Goal: Transaction & Acquisition: Purchase product/service

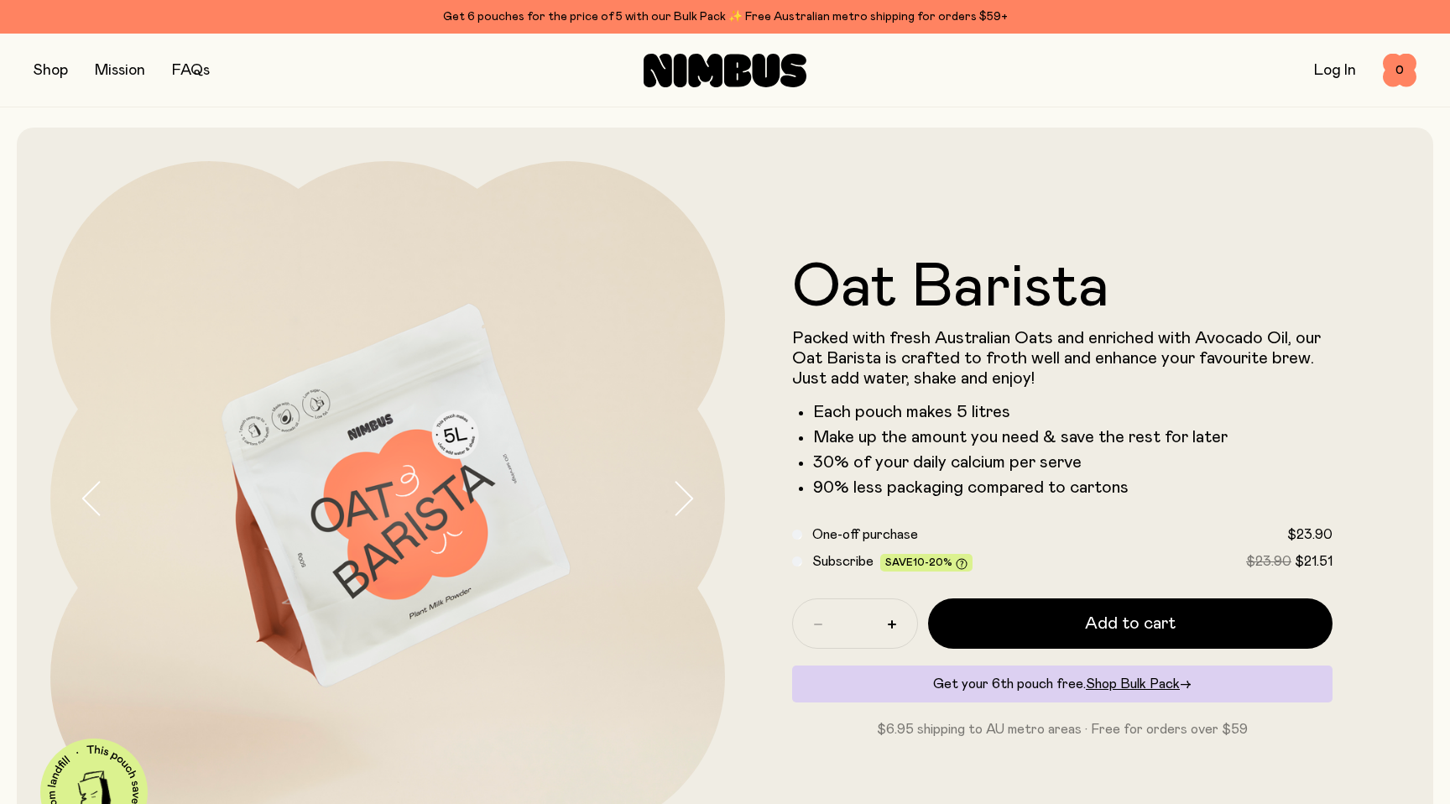
click at [56, 72] on button "button" at bounding box center [51, 70] width 34 height 23
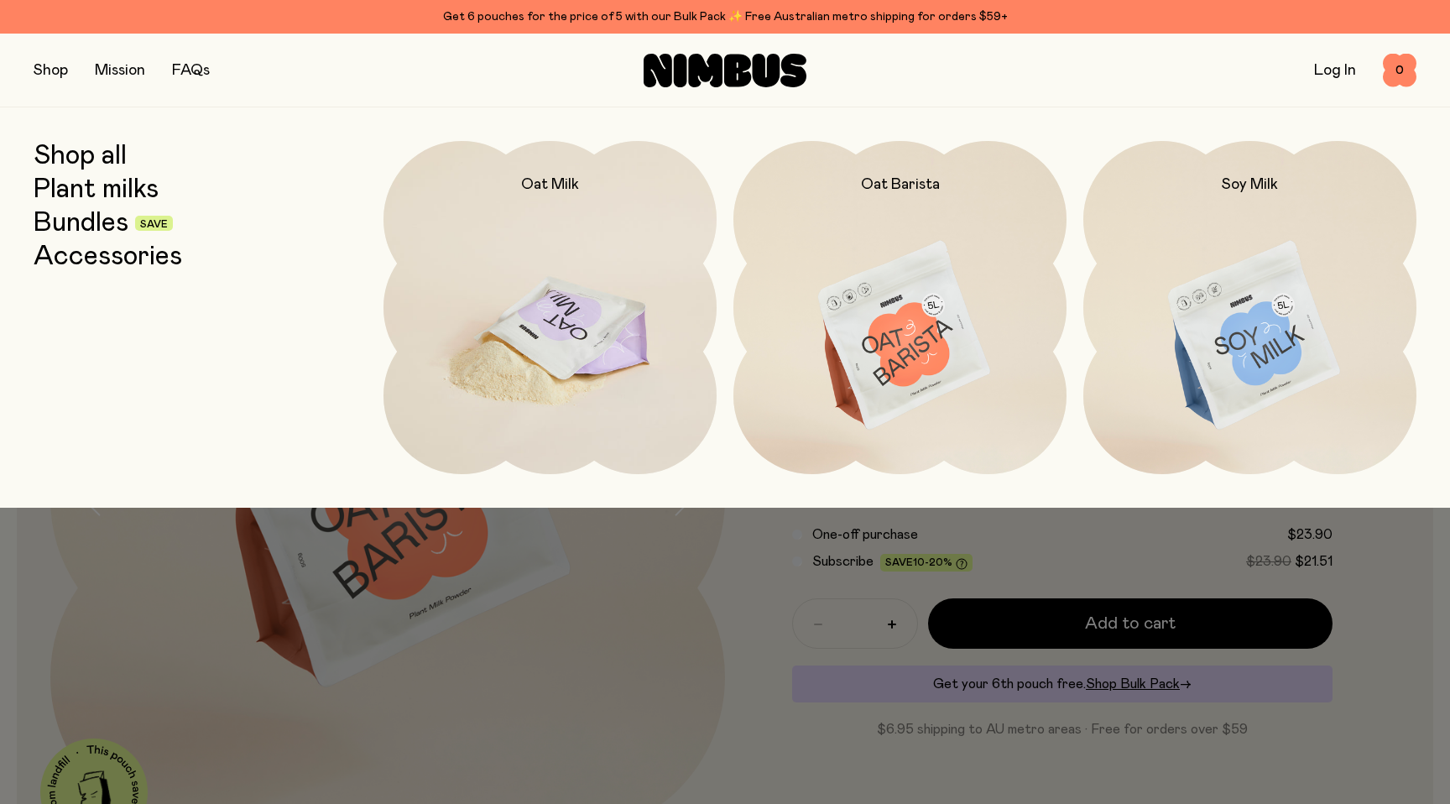
click at [486, 227] on img at bounding box center [549, 336] width 333 height 391
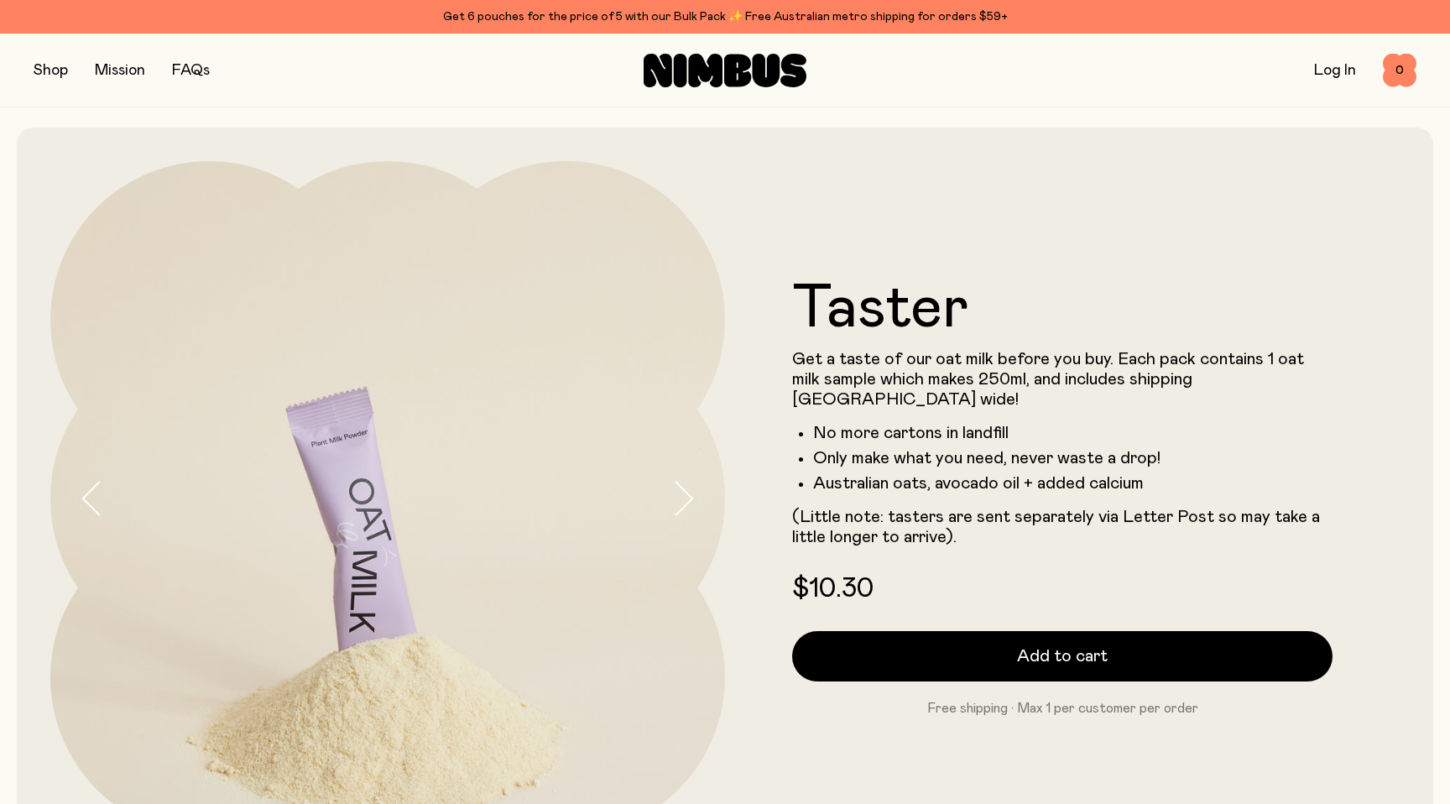
click at [42, 73] on button "button" at bounding box center [51, 70] width 34 height 23
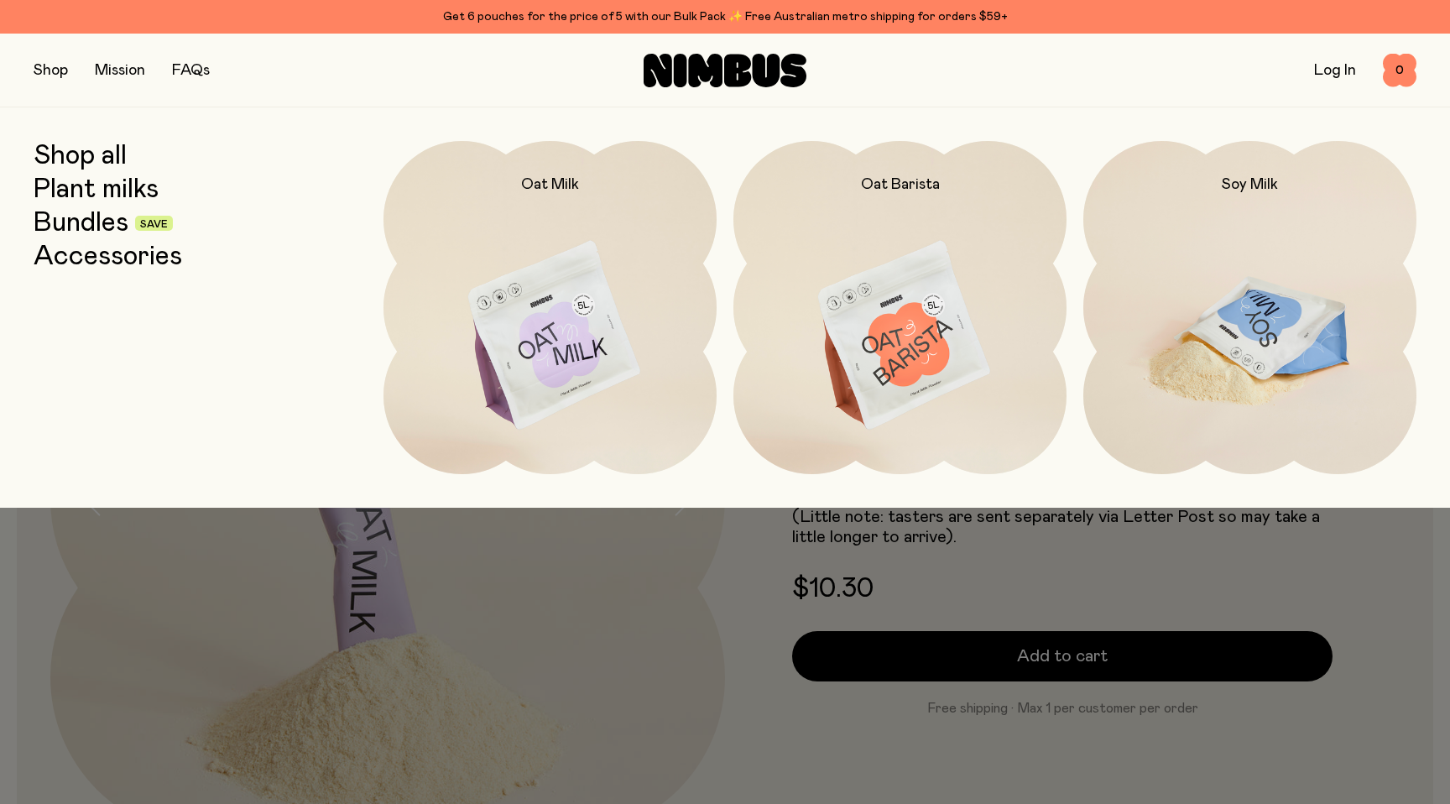
click at [1186, 310] on img at bounding box center [1249, 336] width 333 height 391
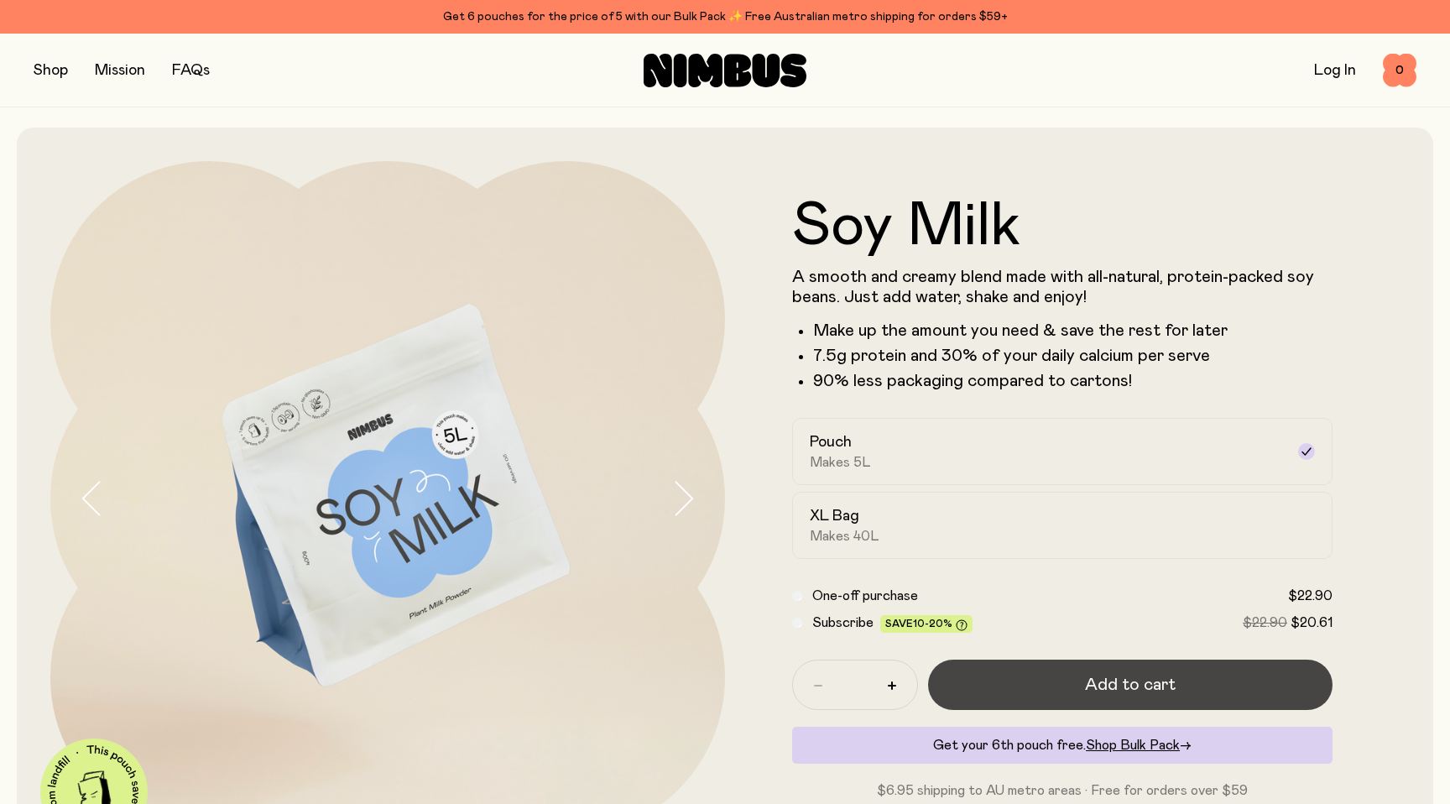
click at [1149, 695] on span "Add to cart" at bounding box center [1130, 684] width 91 height 23
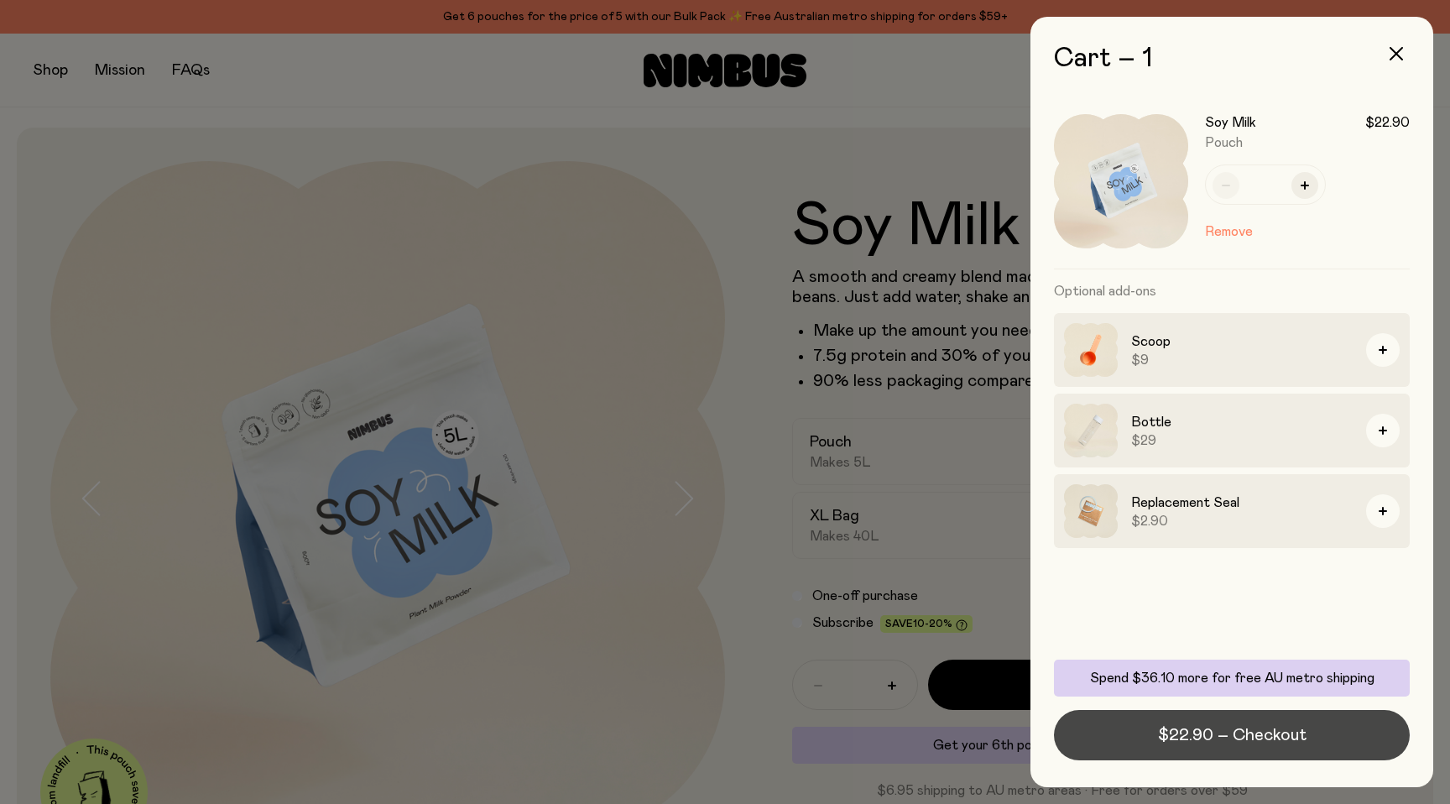
click at [1244, 735] on span "$22.90 – Checkout" at bounding box center [1232, 734] width 149 height 23
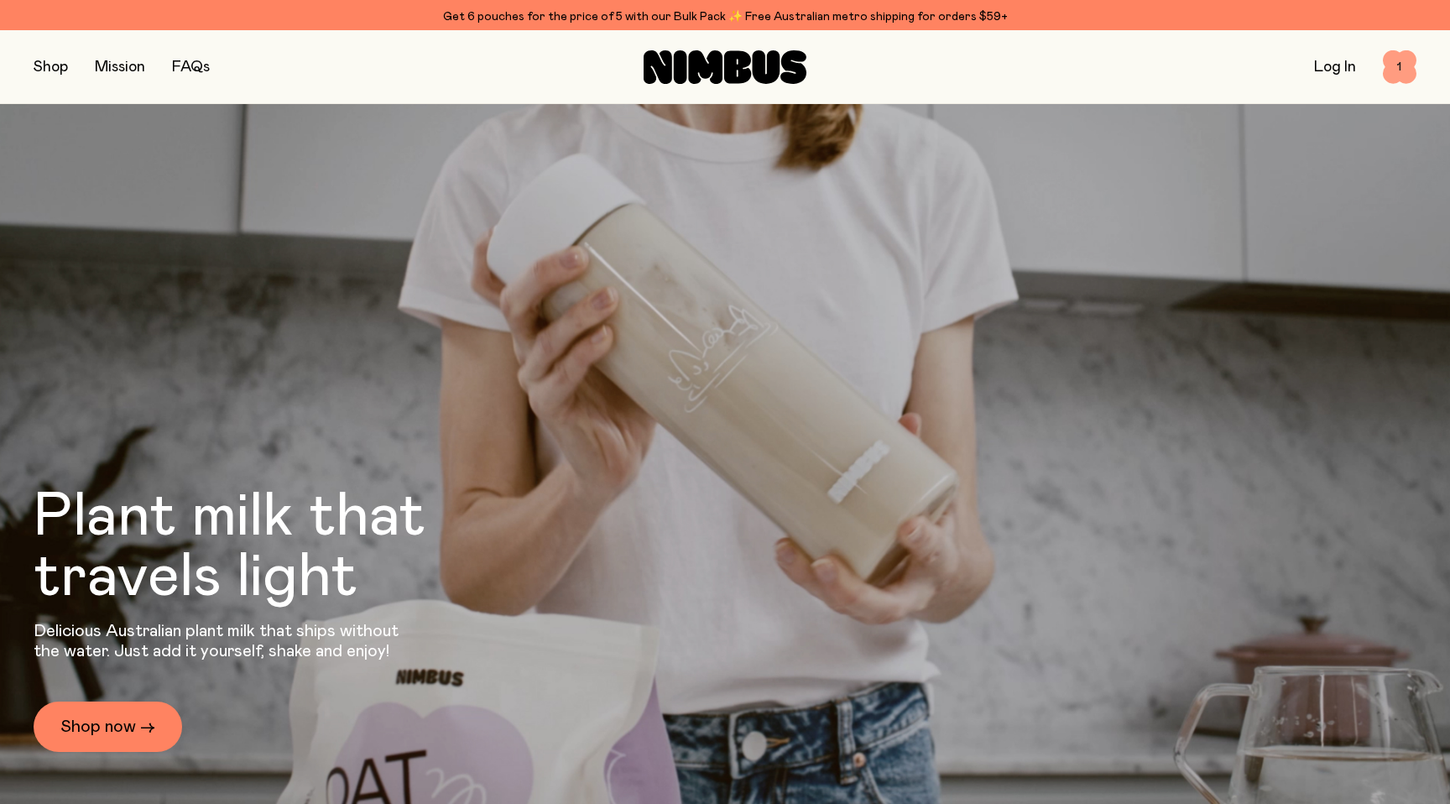
click at [1401, 39] on div "Shop Mission FAQs Log In 1 1" at bounding box center [725, 66] width 1383 height 73
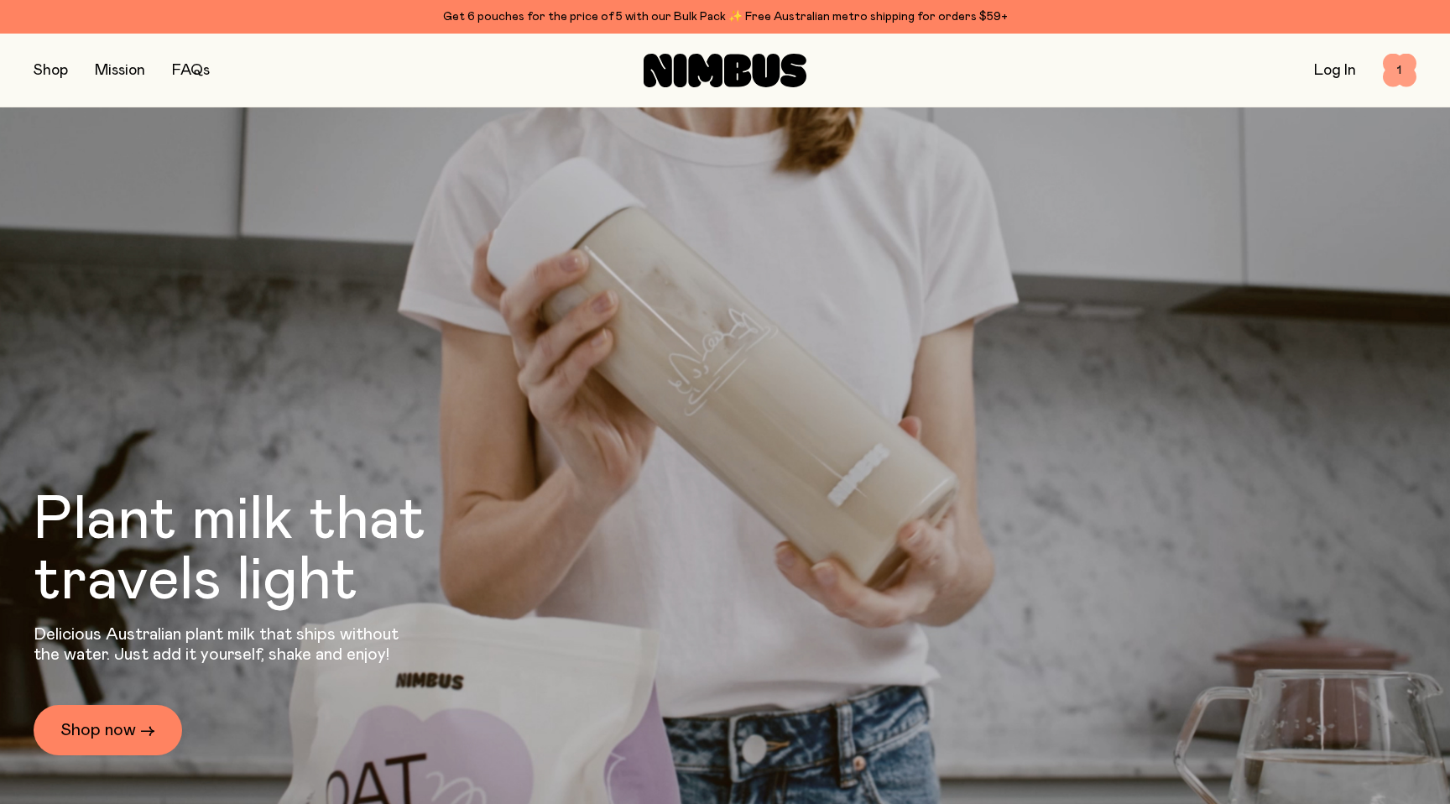
click at [1399, 65] on span "1" at bounding box center [1400, 71] width 34 height 34
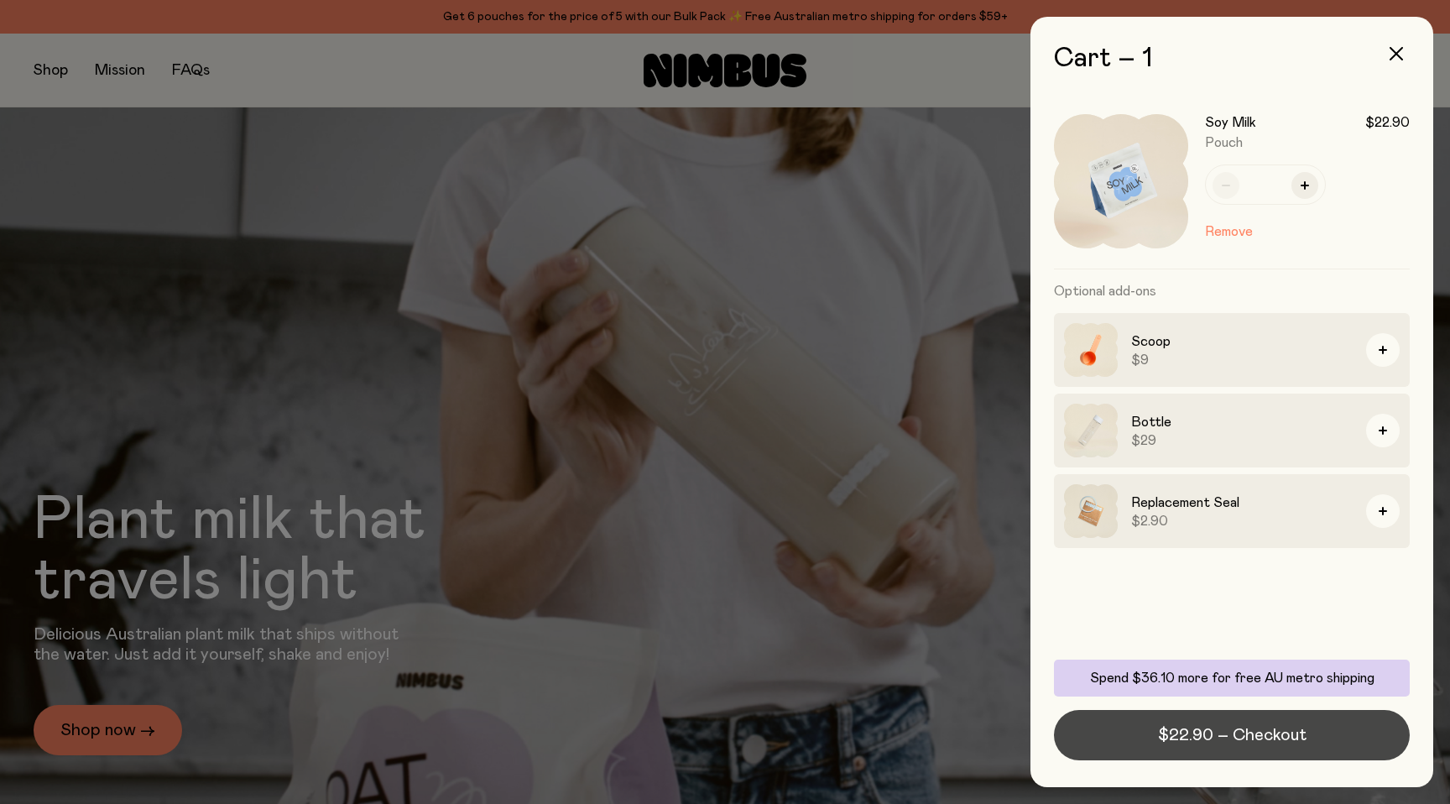
click at [1212, 737] on span "$22.90 – Checkout" at bounding box center [1232, 734] width 149 height 23
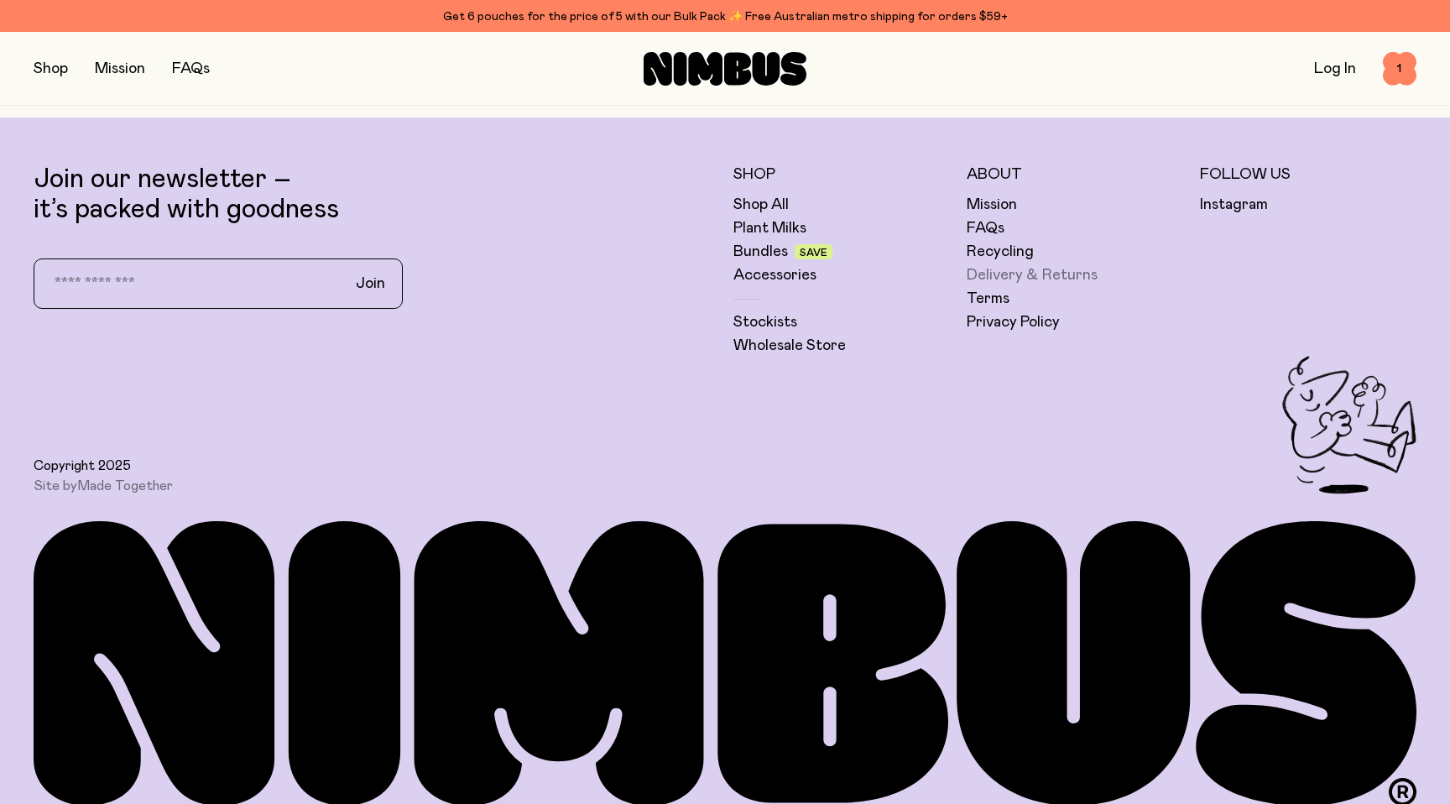
scroll to position [5363, 0]
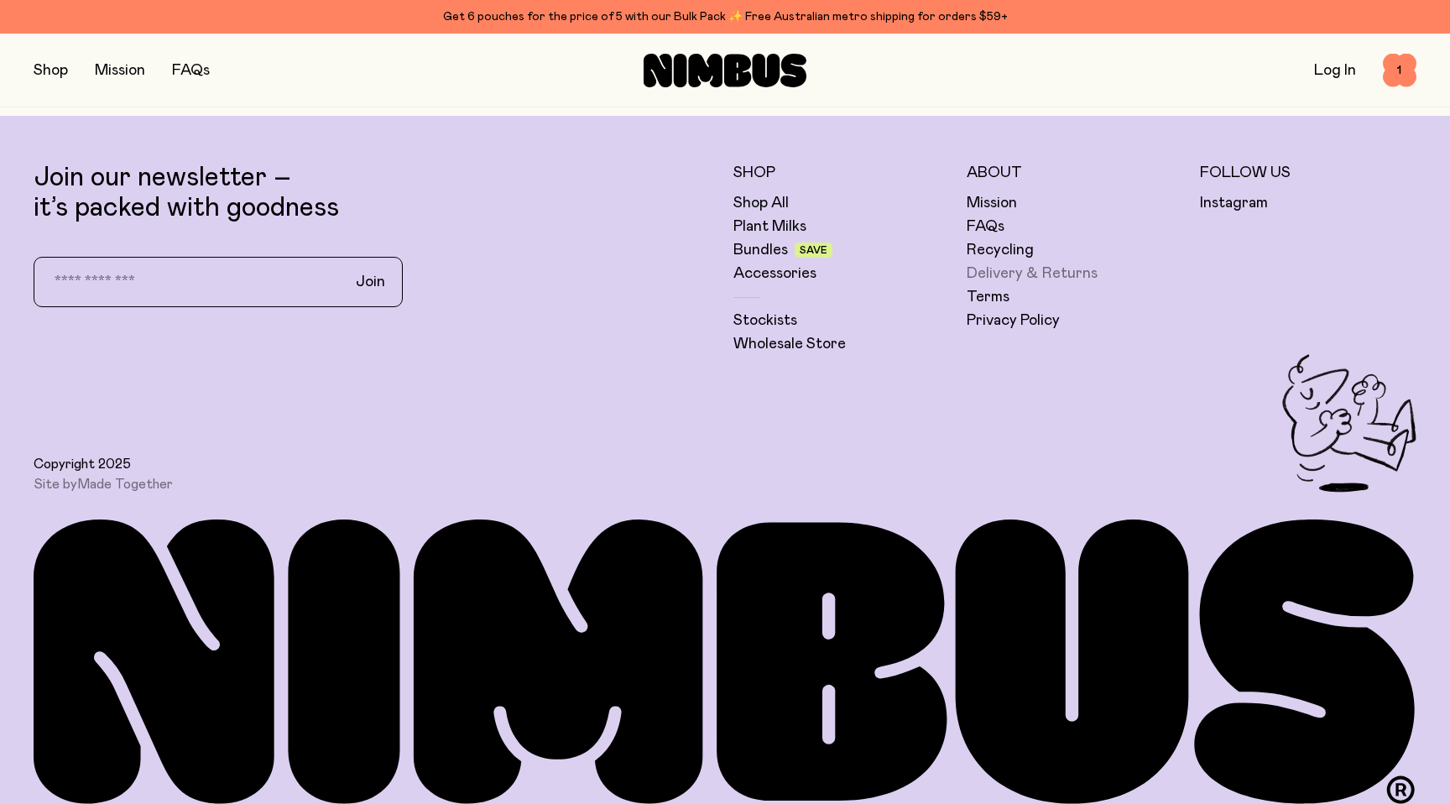
click at [1037, 274] on link "Delivery & Returns" at bounding box center [1032, 273] width 131 height 20
